Goal: Information Seeking & Learning: Understand process/instructions

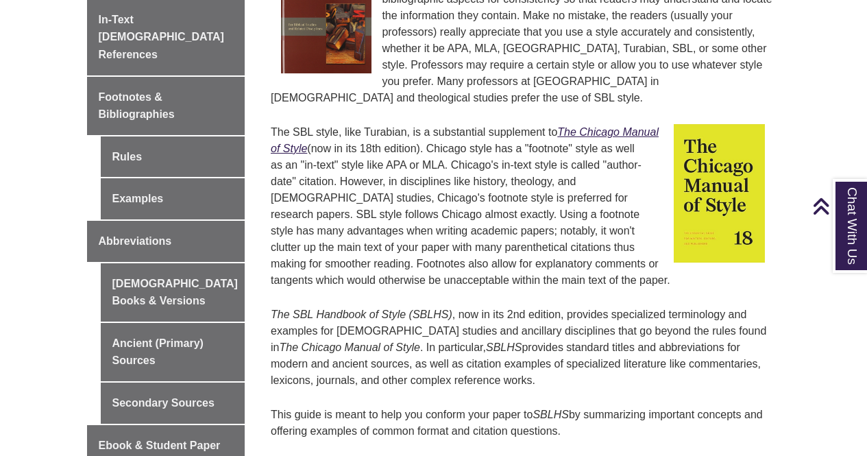
scroll to position [500, 0]
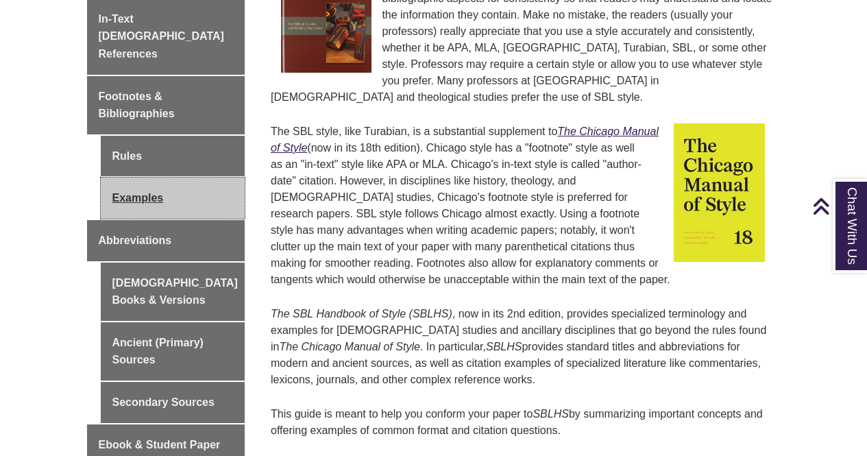
click at [142, 193] on link "Examples" at bounding box center [173, 198] width 145 height 41
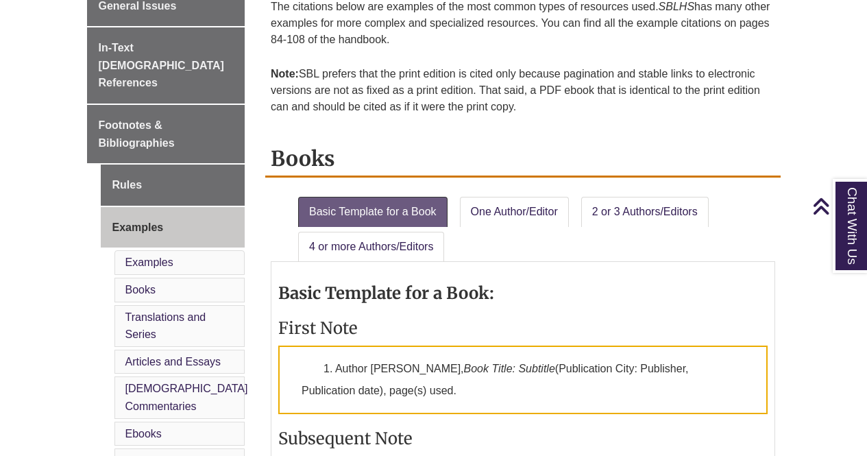
scroll to position [443, 0]
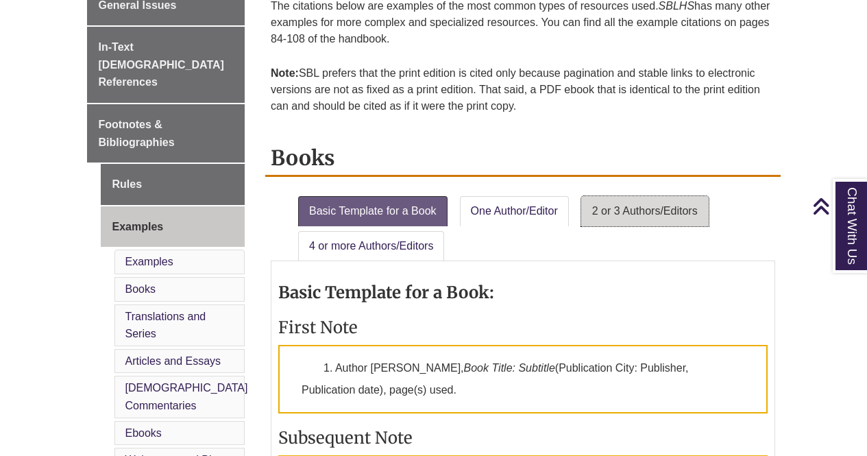
click at [627, 210] on link "2 or 3 Authors/Editors" at bounding box center [645, 211] width 128 height 30
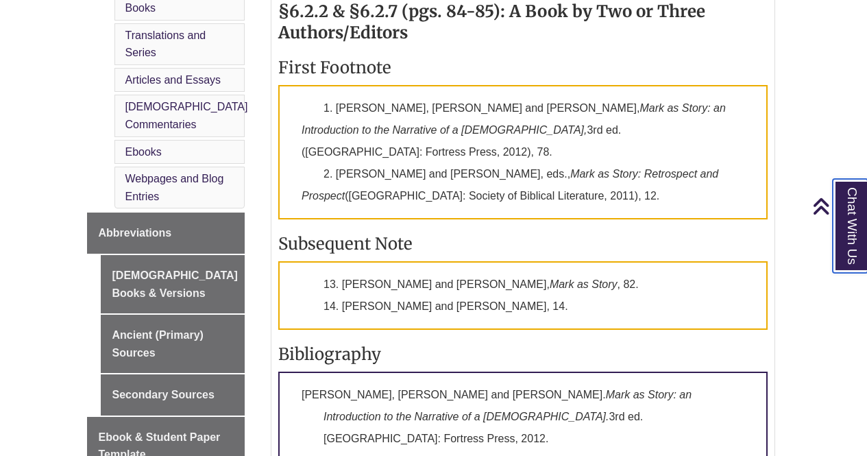
scroll to position [725, 0]
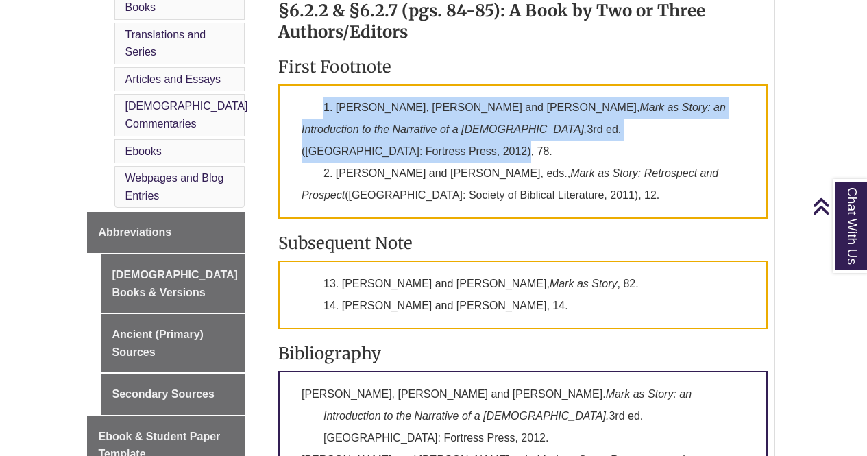
drag, startPoint x: 668, startPoint y: 128, endPoint x: 320, endPoint y: 108, distance: 348.8
click at [320, 108] on p "1. David Rhoads, Joanna Dewey and Donald Michie, Mark as Story: an Introduction…" at bounding box center [522, 151] width 489 height 134
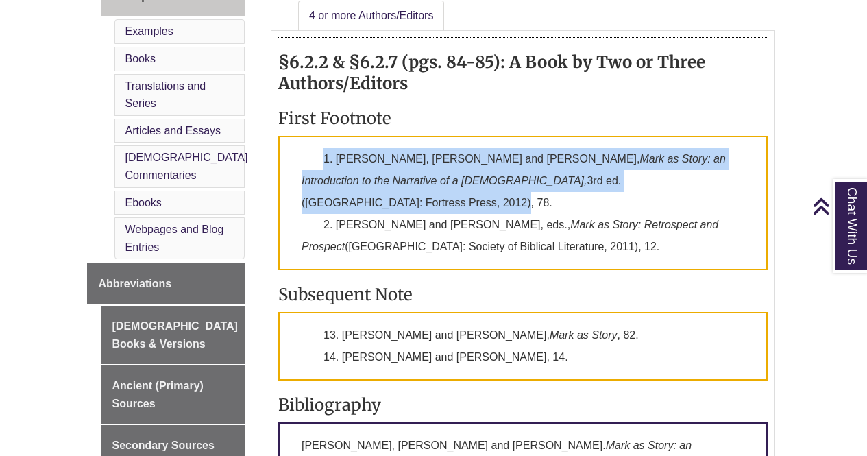
scroll to position [590, 0]
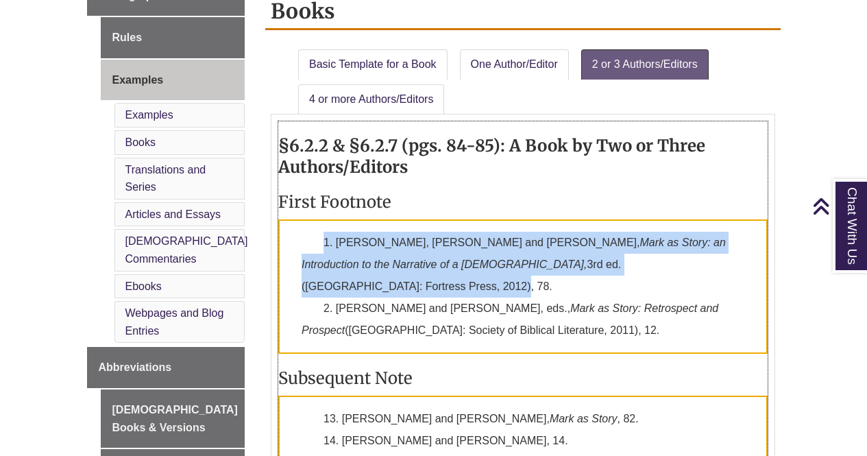
copy p "1. David Rhoads, Joanna Dewey and Donald Michie, Mark as Story: an Introduction…"
